Goal: Information Seeking & Learning: Learn about a topic

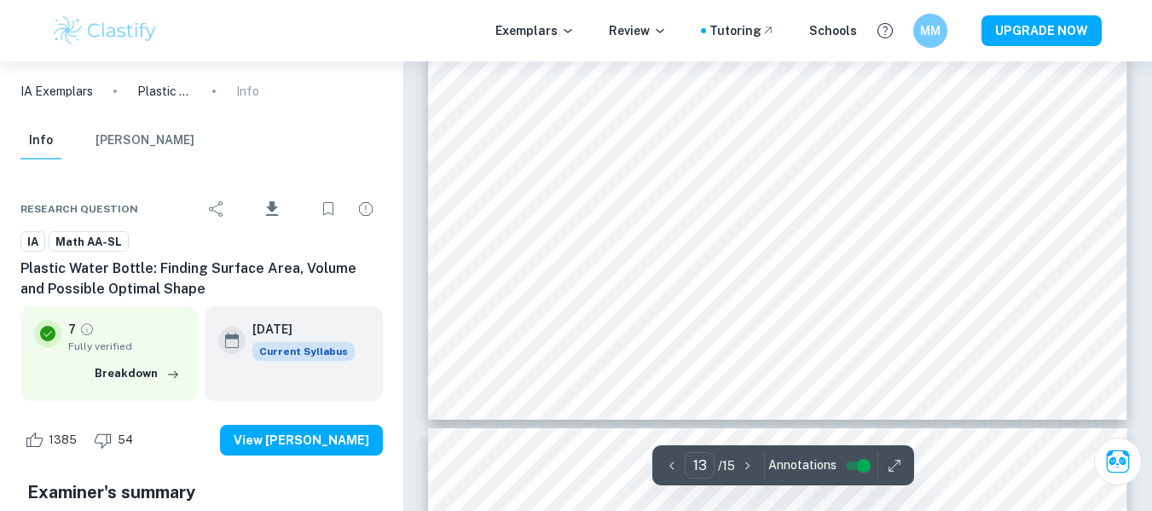
scroll to position [12955, 0]
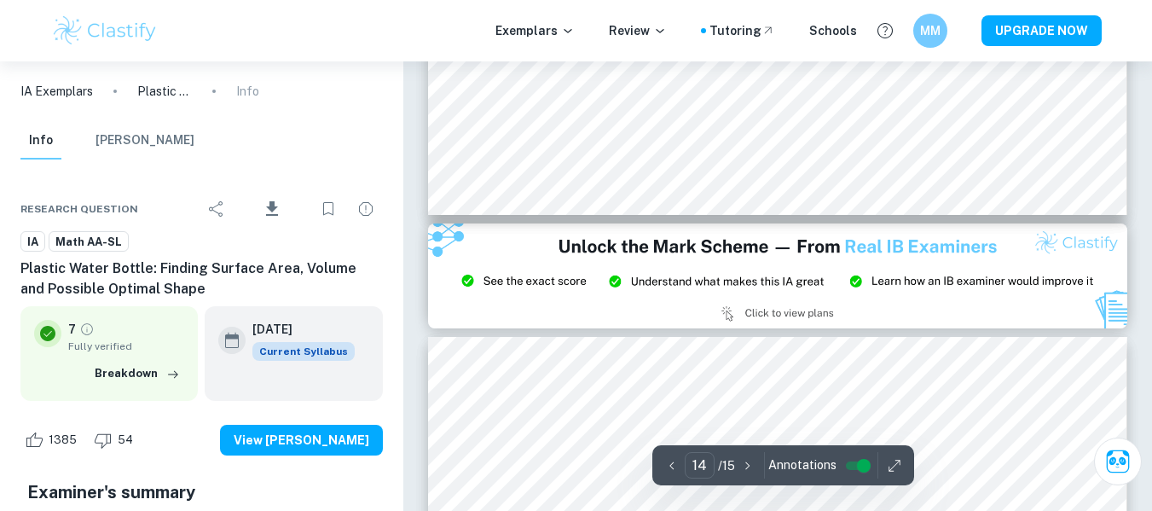
type input "15"
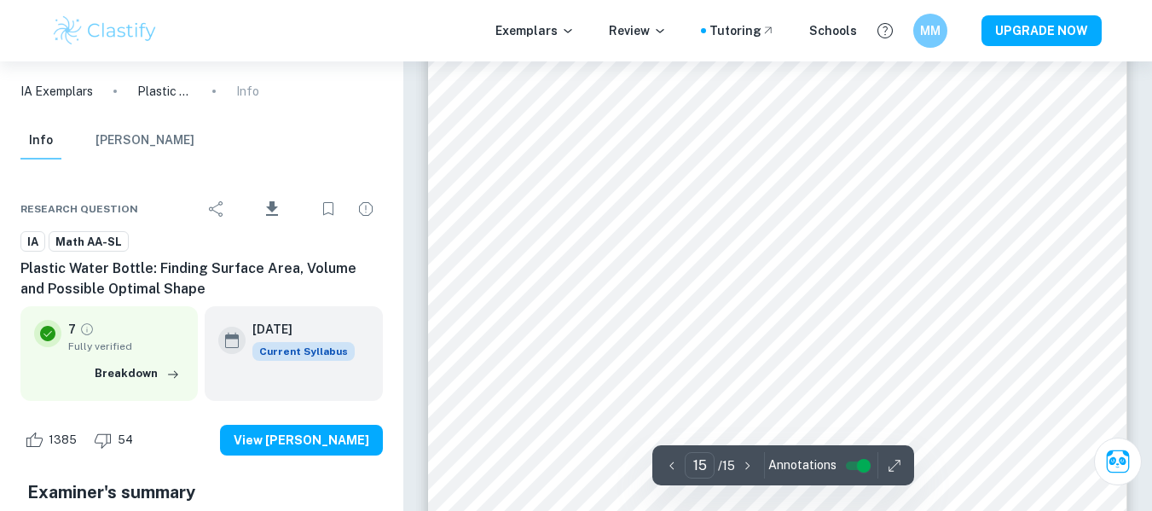
scroll to position [14729, 0]
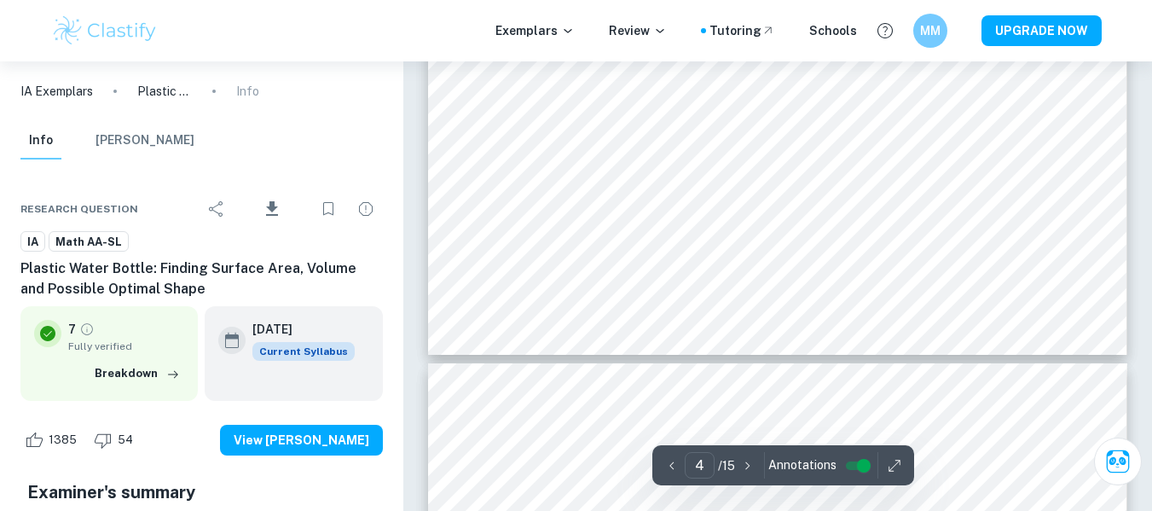
scroll to position [3932, 0]
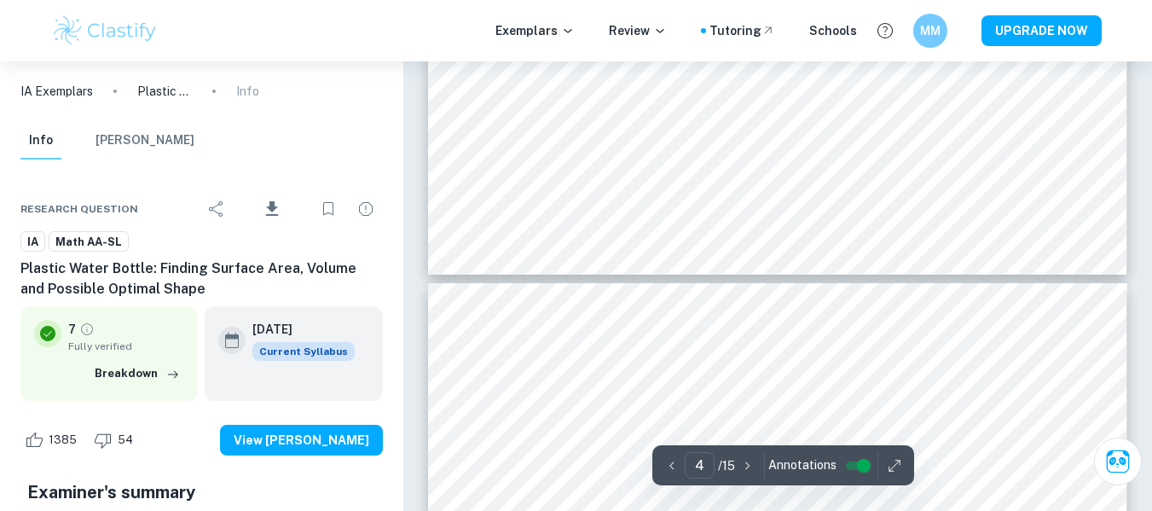
type input "5"
